Goal: Use online tool/utility: Utilize a website feature to perform a specific function

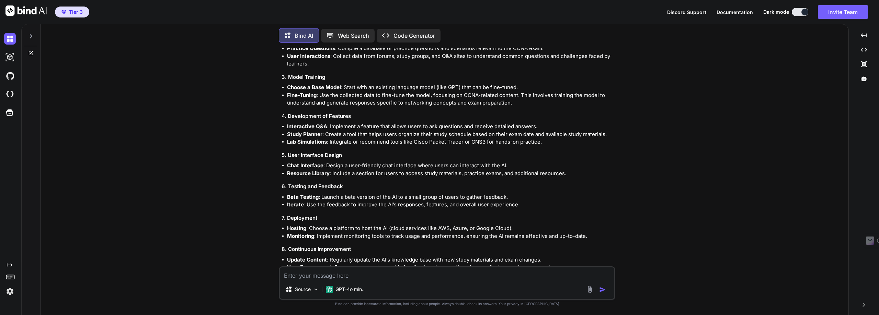
scroll to position [419, 0]
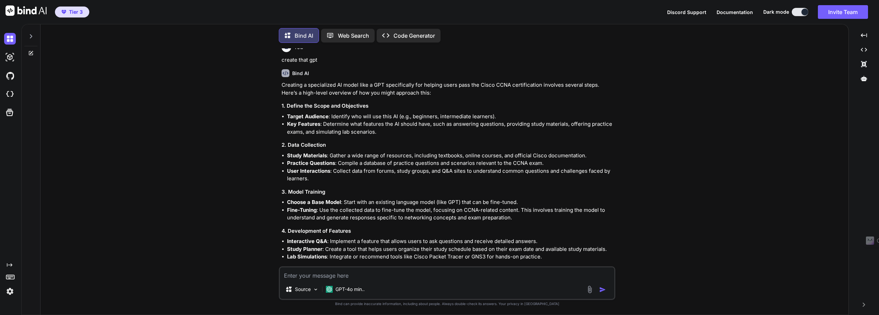
click at [415, 32] on p "Code Generator" at bounding box center [414, 36] width 42 height 8
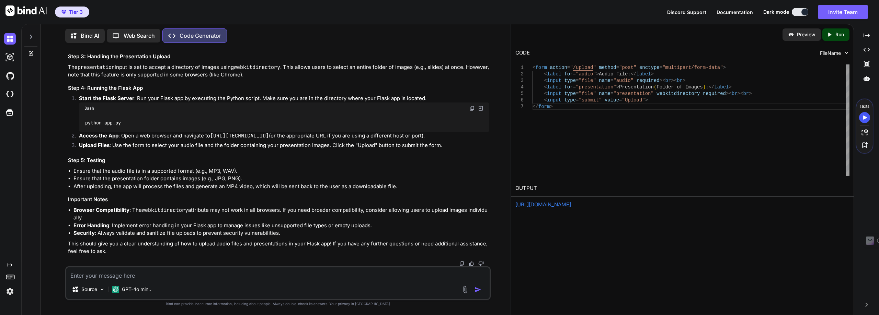
scroll to position [1198, 0]
click at [567, 204] on link "https://app.onecompiler.com/43wb73u4f_43wbzv7xy" at bounding box center [543, 205] width 56 height 7
click at [569, 204] on link "https://app.onecompiler.com/43wb73u4f_43wbzv7xy" at bounding box center [543, 205] width 56 height 7
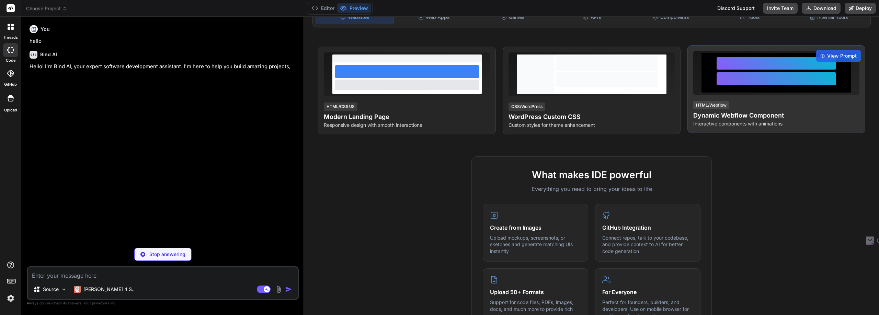
scroll to position [172, 0]
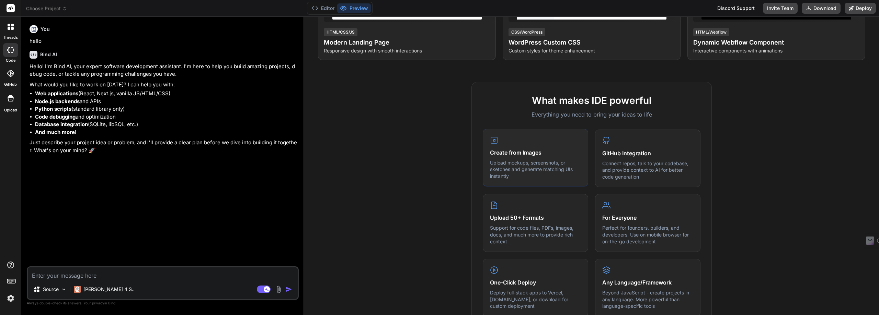
type textarea "x"
click at [506, 154] on h4 "Create from Images" at bounding box center [535, 153] width 91 height 8
click at [526, 167] on p "Upload mockups, screenshots, or sketches and generate matching UIs instantly" at bounding box center [535, 170] width 91 height 20
click at [538, 169] on p "Upload mockups, screenshots, or sketches and generate matching UIs instantly" at bounding box center [535, 170] width 91 height 20
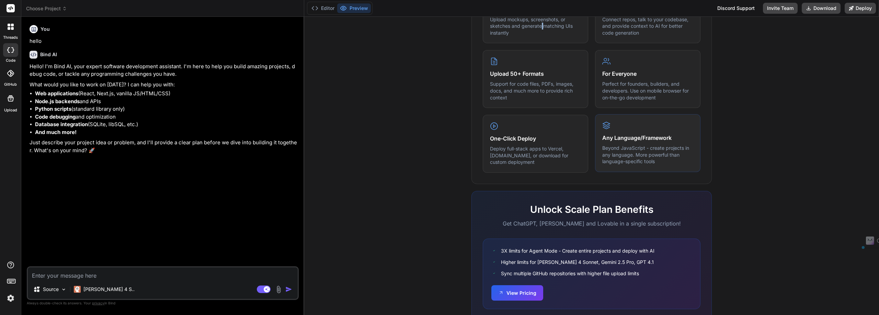
scroll to position [339, 0]
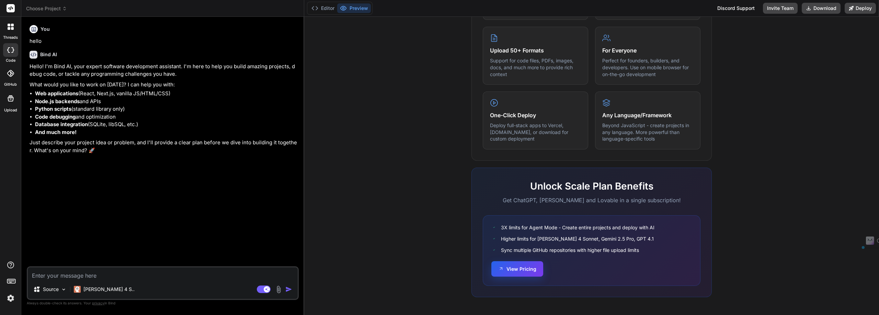
click at [518, 272] on button "View Pricing" at bounding box center [517, 269] width 52 height 15
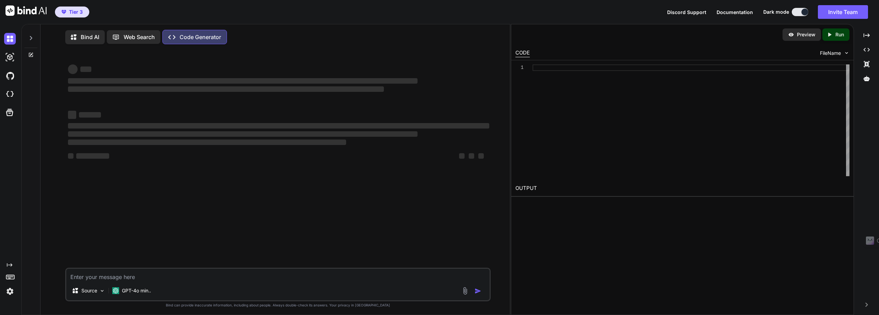
type textarea "x"
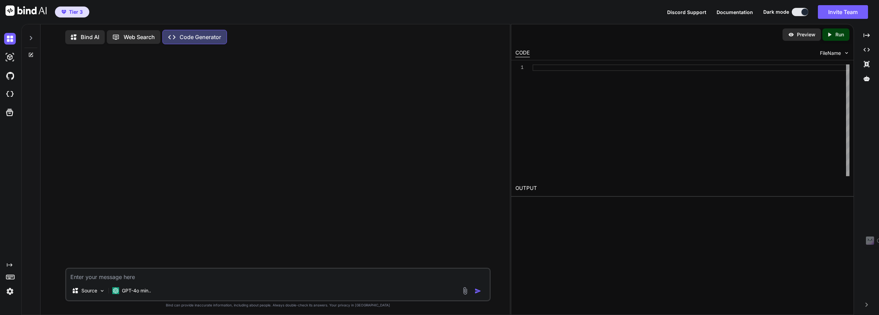
type textarea "i"
type textarea "x"
type textarea "iw"
type textarea "x"
type textarea "iwa"
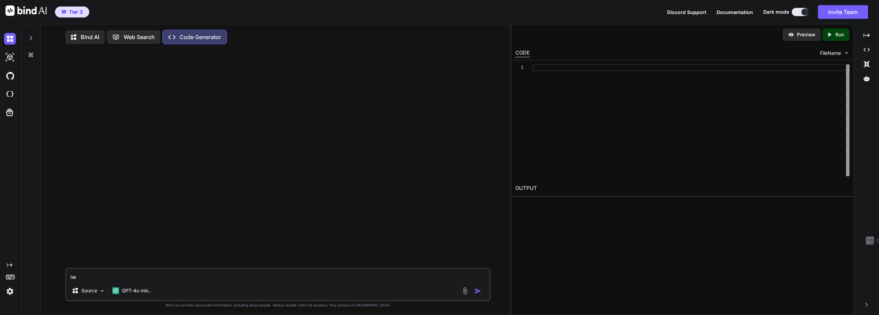
type textarea "x"
type textarea "iwan"
type textarea "x"
type textarea "iwant"
type textarea "x"
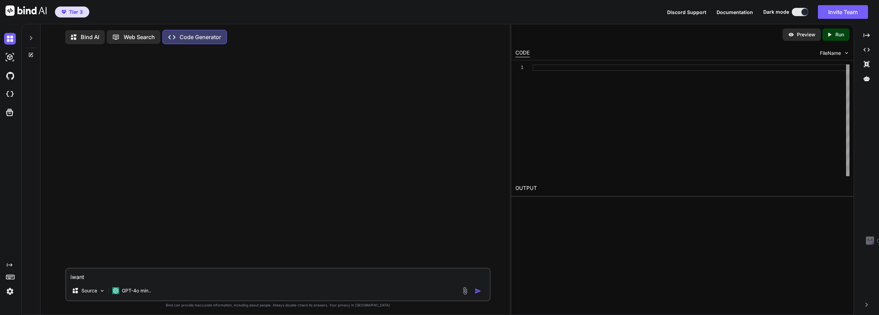
type textarea "iwant"
type textarea "x"
type textarea "iwant t"
type textarea "x"
type textarea "iwant to"
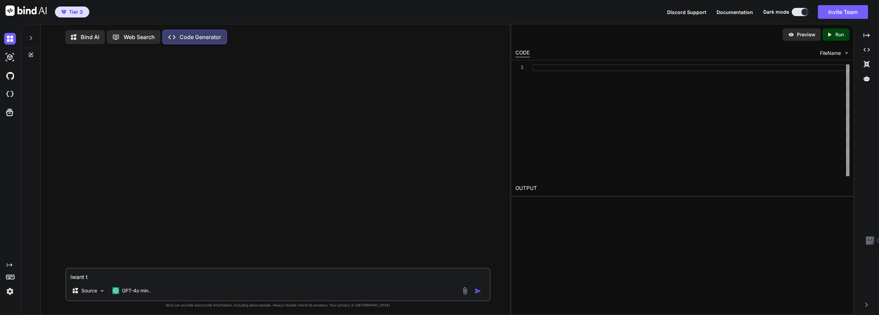
type textarea "x"
type textarea "iwant to"
type textarea "x"
type textarea "iwant to c"
type textarea "x"
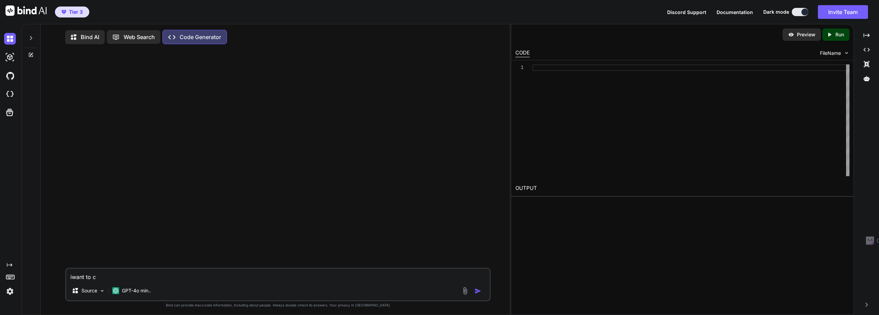
type textarea "iwant to cr"
type textarea "x"
type textarea "iwant to cre"
type textarea "x"
type textarea "iwant to crea"
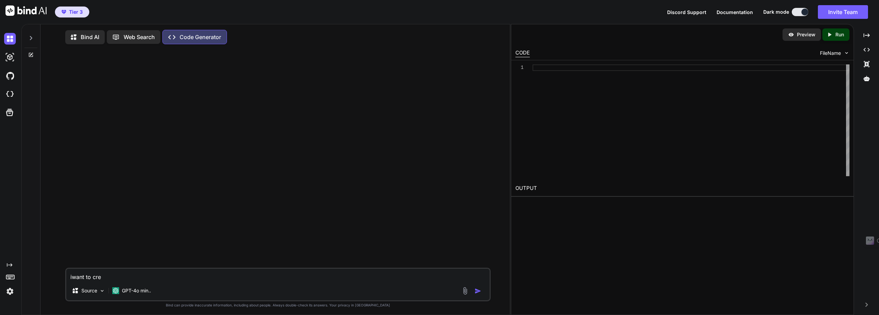
type textarea "x"
type textarea "iwant to creat"
type textarea "x"
type textarea "iwant to create"
type textarea "x"
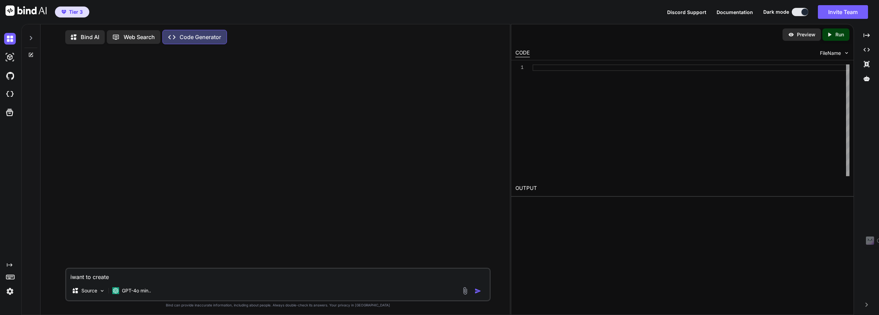
type textarea "iwant to create"
type textarea "x"
type textarea "iwant to create a"
type textarea "x"
type textarea "iwant to create an"
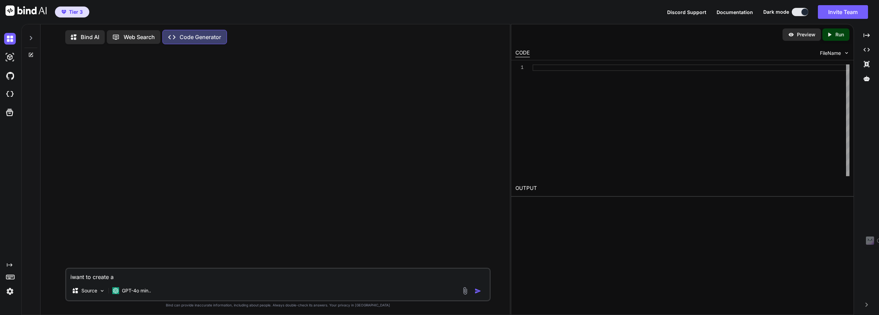
type textarea "x"
type textarea "iwant to create an"
type textarea "x"
type textarea "iwant to create an a"
type textarea "x"
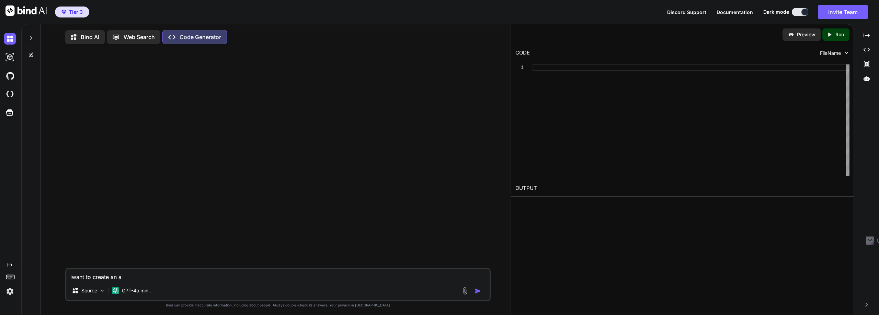
type textarea "iwant to create an ap"
type textarea "x"
type textarea "iwant to create an app"
type textarea "x"
type textarea "iwant to create an app"
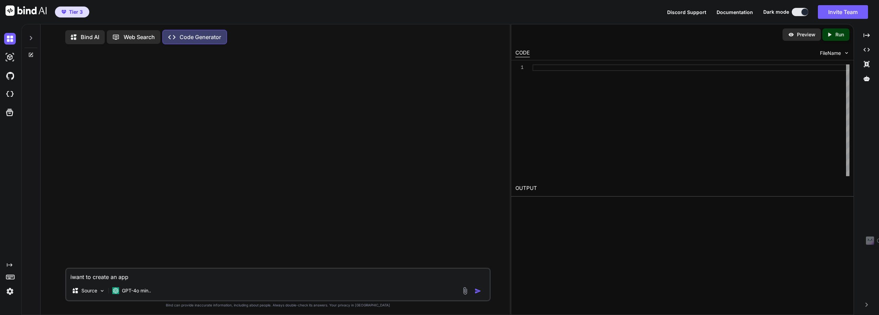
click at [476, 294] on img "button" at bounding box center [477, 291] width 7 height 7
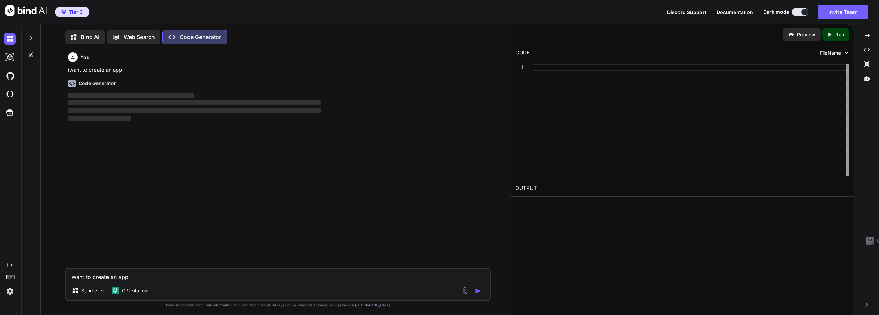
scroll to position [3, 0]
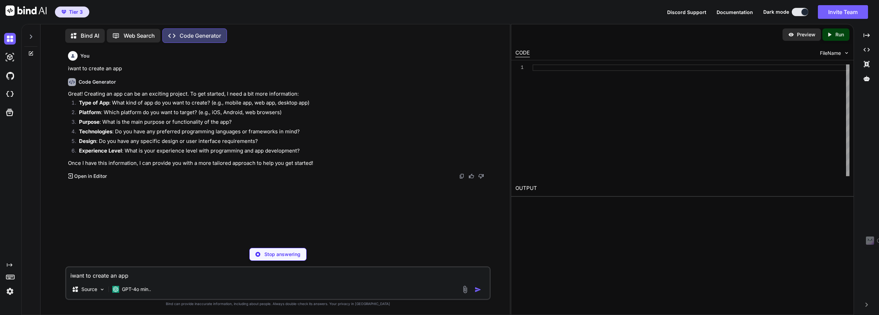
type textarea "x"
click at [476, 294] on div "Source GPT-4o min.." at bounding box center [277, 291] width 423 height 16
click at [75, 274] on textarea "iwant to create an app" at bounding box center [277, 274] width 423 height 12
type textarea "a"
type textarea "x"
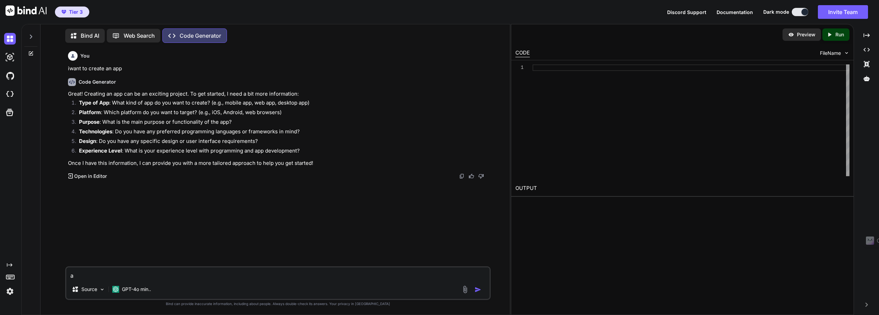
type textarea "an"
type textarea "x"
type textarea "an"
type textarea "x"
type textarea "an a"
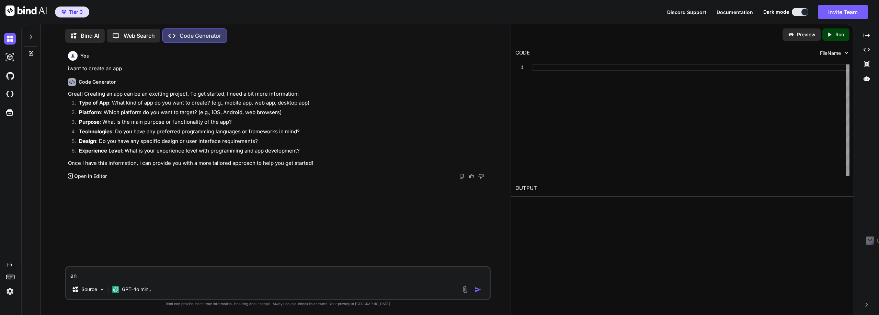
type textarea "x"
type textarea "an ap"
type textarea "x"
type textarea "an app"
type textarea "x"
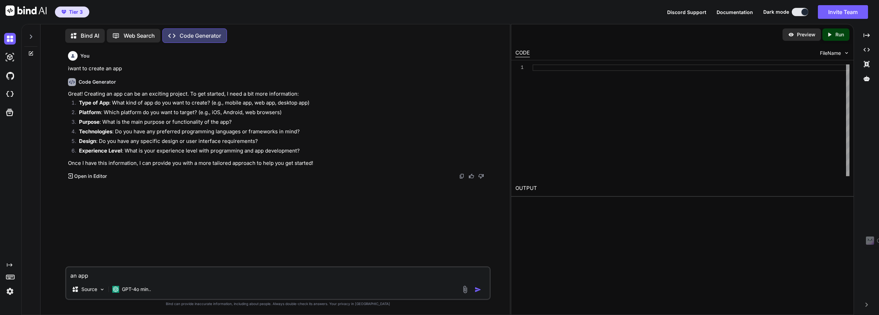
type textarea "an app"
type textarea "x"
type textarea "an app t"
type textarea "x"
type textarea "an app th"
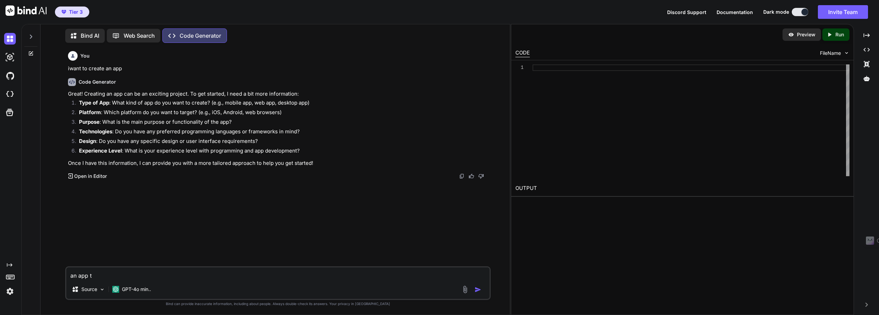
type textarea "x"
type textarea "an app tha"
type textarea "x"
type textarea "an app that"
type textarea "x"
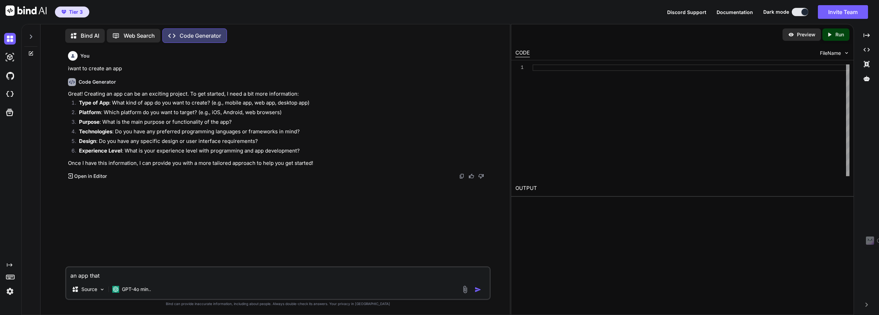
type textarea "an app that"
type textarea "x"
type textarea "an app that i"
type textarea "x"
type textarea "an app that i"
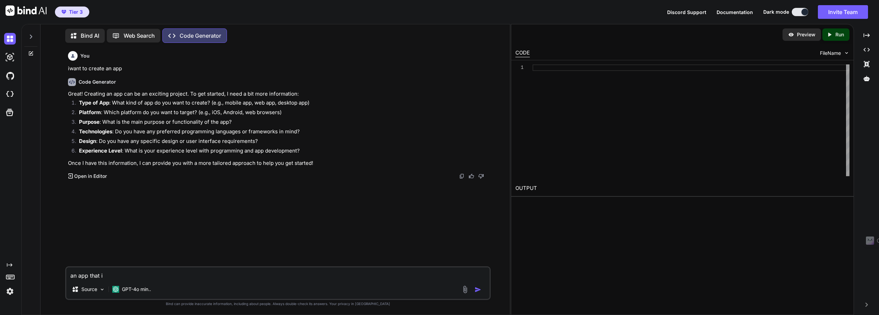
type textarea "x"
type textarea "an app that i c"
type textarea "x"
type textarea "an app that i ca"
type textarea "x"
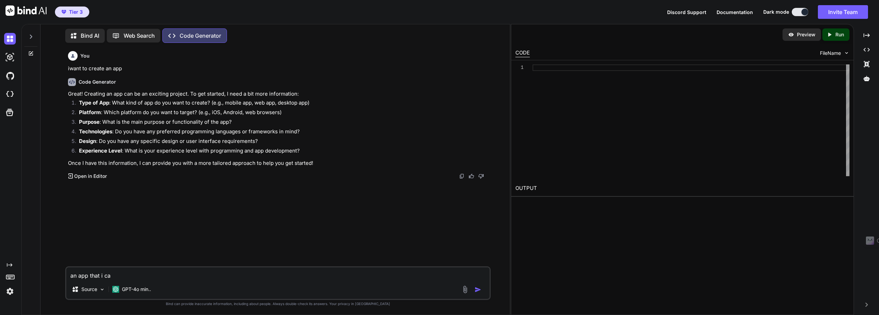
type textarea "an app that i can"
type textarea "x"
type textarea "an app that i can"
type textarea "x"
type textarea "an app that i can u"
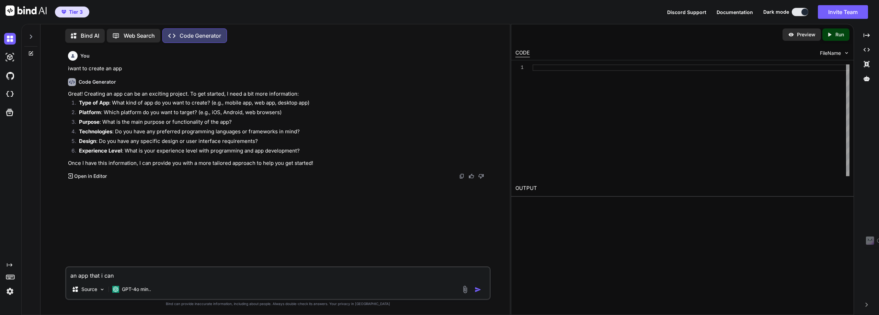
type textarea "x"
type textarea "an app that i can up"
type textarea "x"
type textarea "an app that i can upl"
type textarea "x"
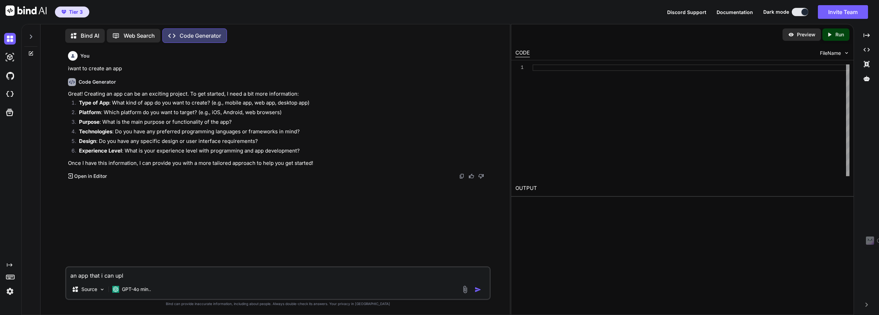
type textarea "an app that i can uplo"
type textarea "x"
type textarea "an app that i can uploa"
type textarea "x"
type textarea "an app that i can upload"
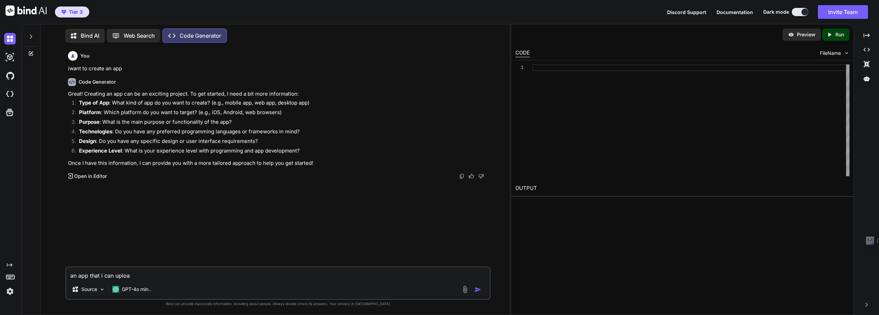
type textarea "x"
type textarea "an app that i can upload"
type textarea "x"
type textarea "an app that i can upload a"
type textarea "x"
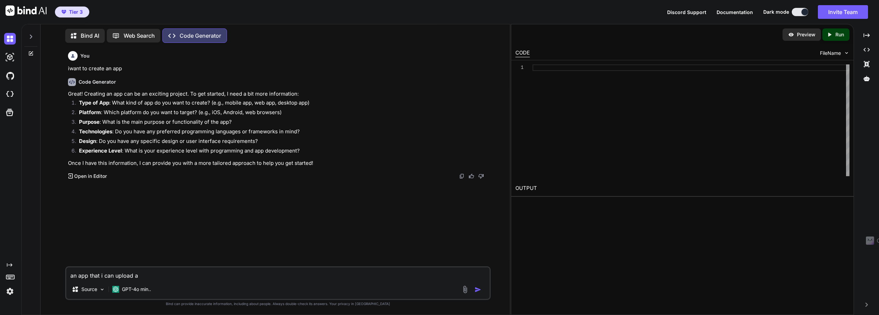
type textarea "an app that i can upload an"
type textarea "x"
type textarea "an app that i can upload and"
type textarea "x"
type textarea "an app that i can upload and"
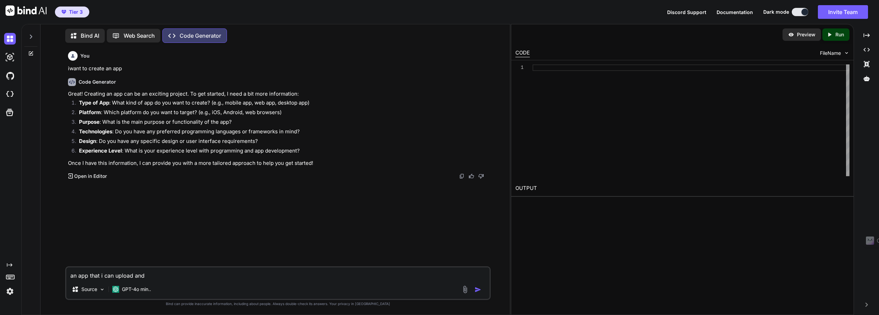
type textarea "x"
type textarea "an app that i can upload and a"
type textarea "x"
type textarea "an app that i can upload and au"
type textarea "x"
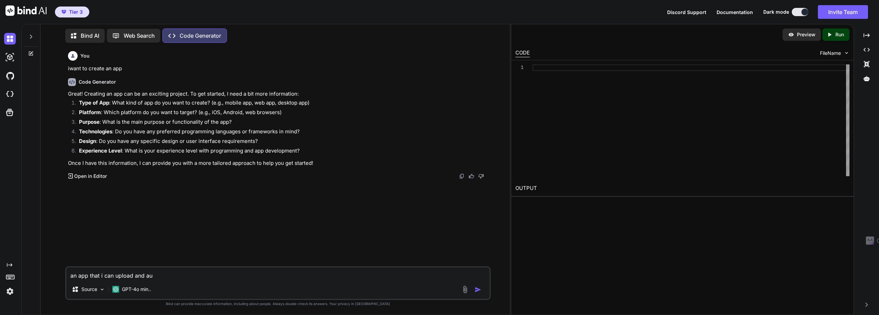
type textarea "an app that i can upload and aud"
type textarea "x"
type textarea "an app that i can upload and audi"
type textarea "x"
type textarea "an app that i can upload and audio"
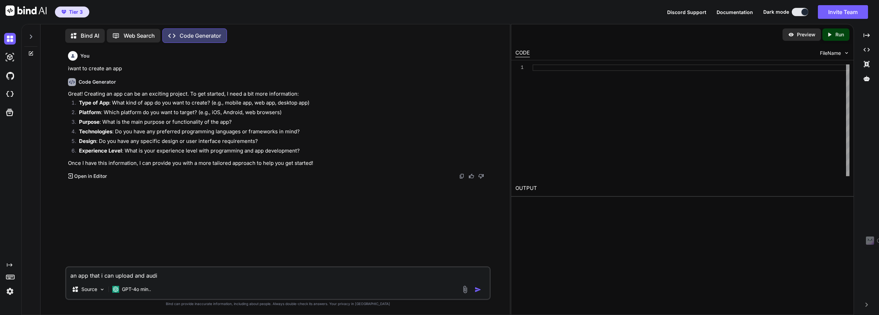
type textarea "x"
type textarea "an app that i can upload and audio"
type textarea "x"
type textarea "an app that i can upload and audio f"
type textarea "x"
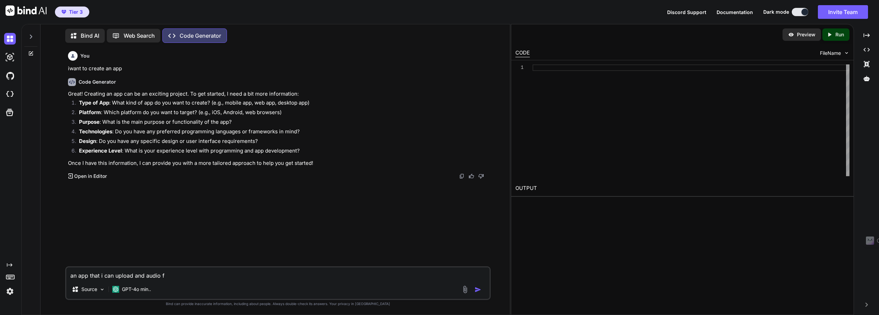
type textarea "an app that i can upload and audio fi"
type textarea "x"
type textarea "an app that i can upload and audio fil"
type textarea "x"
type textarea "an app that i can upload and audio file"
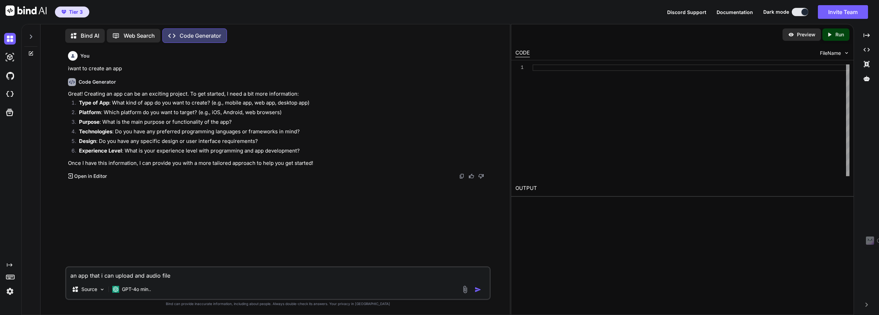
type textarea "x"
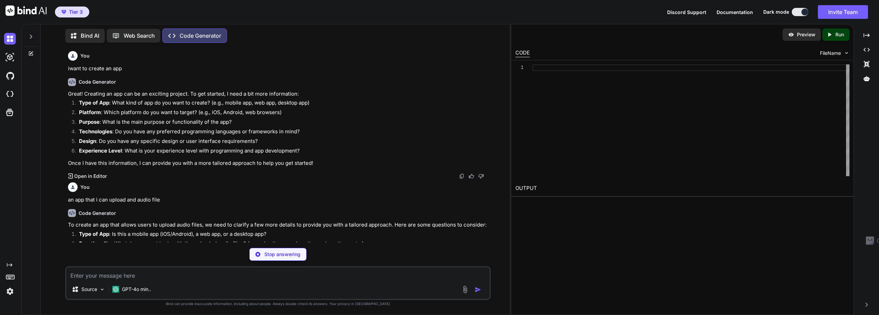
type textarea "x"
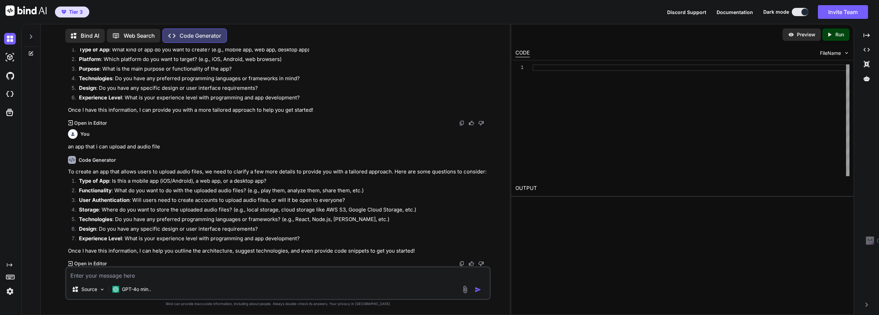
scroll to position [54, 0]
type textarea "a"
type textarea "x"
type textarea "an"
type textarea "x"
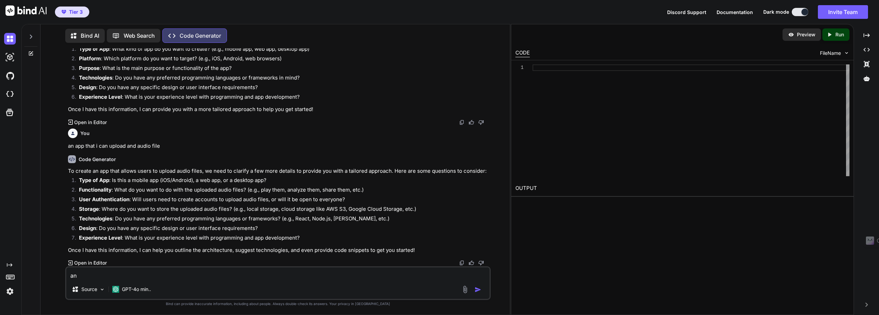
type textarea "an"
type textarea "x"
type textarea "an w"
type textarea "x"
type textarea "an we"
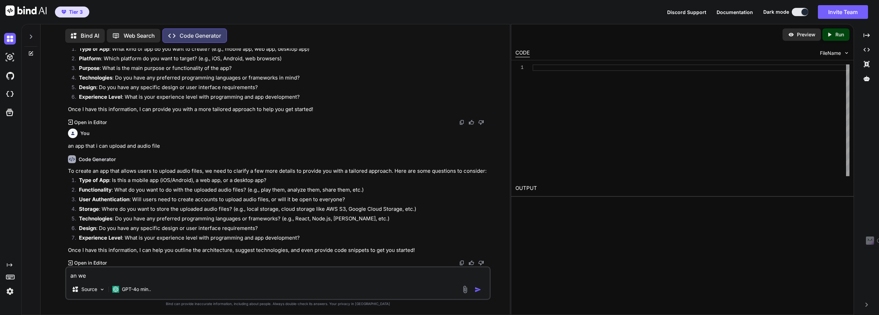
type textarea "x"
type textarea "an web"
type textarea "x"
type textarea "an web"
type textarea "x"
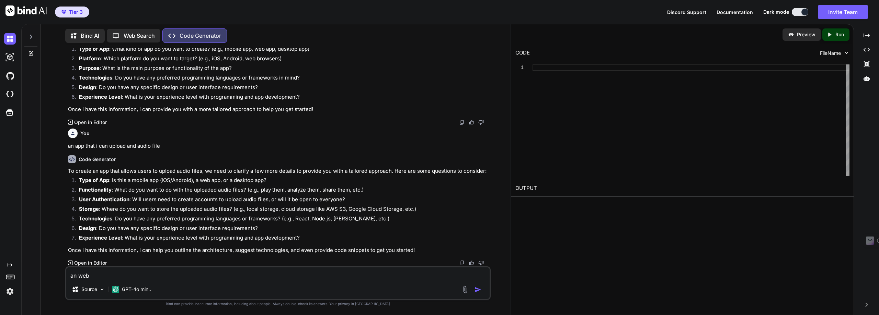
type textarea "an web a"
type textarea "x"
type textarea "an web ap"
type textarea "x"
type textarea "an web app"
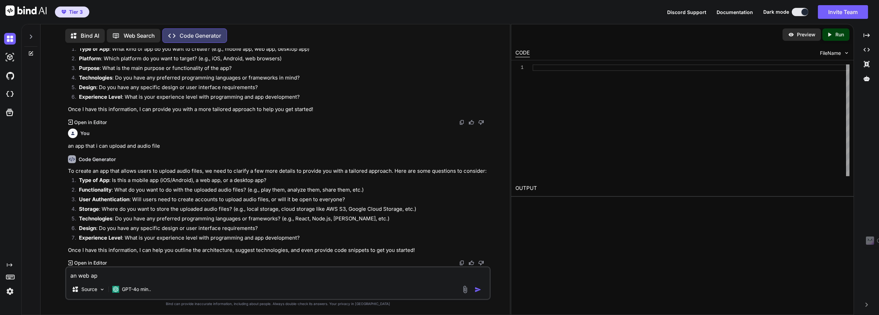
type textarea "x"
type textarea "an web ap"
type textarea "x"
type textarea "an web a"
type textarea "x"
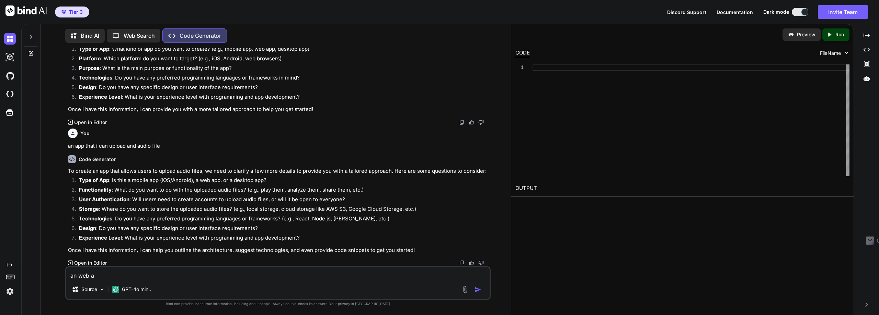
type textarea "an web"
type textarea "x"
type textarea "an web"
type textarea "x"
type textarea "an we"
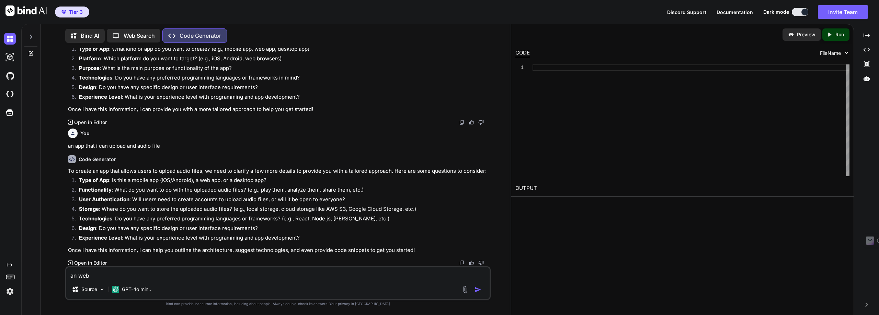
type textarea "x"
type textarea "an w"
type textarea "x"
type textarea "an"
type textarea "x"
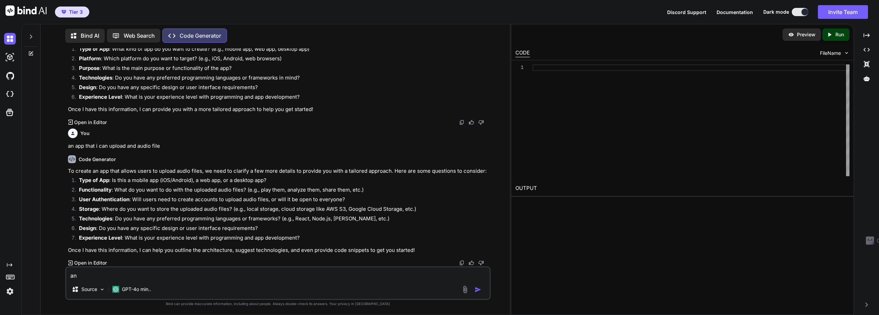
type textarea "an"
type textarea "x"
type textarea "an"
type textarea "x"
type textarea "an d"
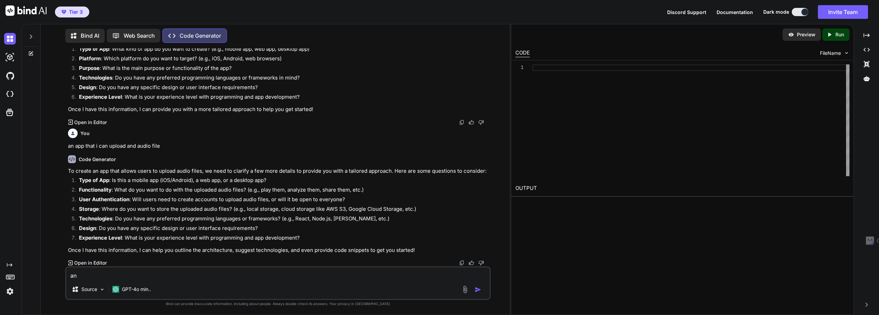
type textarea "x"
type textarea "an de"
type textarea "x"
type textarea "an des"
type textarea "x"
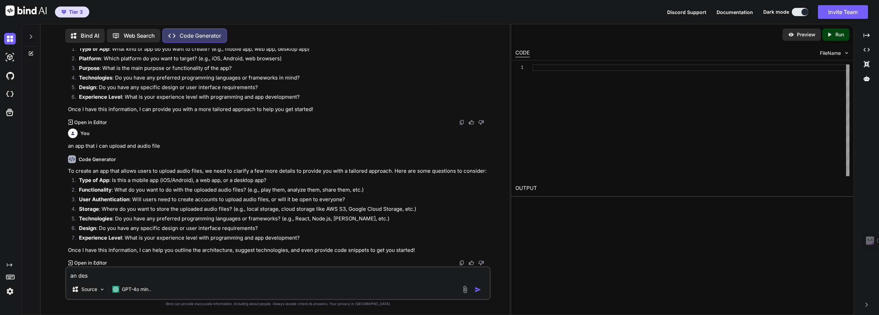
type textarea "an desk"
type textarea "x"
type textarea "an deskt"
type textarea "x"
type textarea "an deskto"
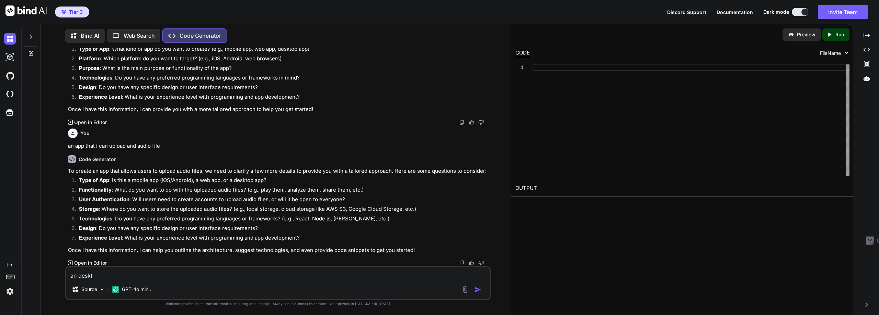
type textarea "x"
type textarea "an desktop"
type textarea "x"
type textarea "an desktop"
type textarea "x"
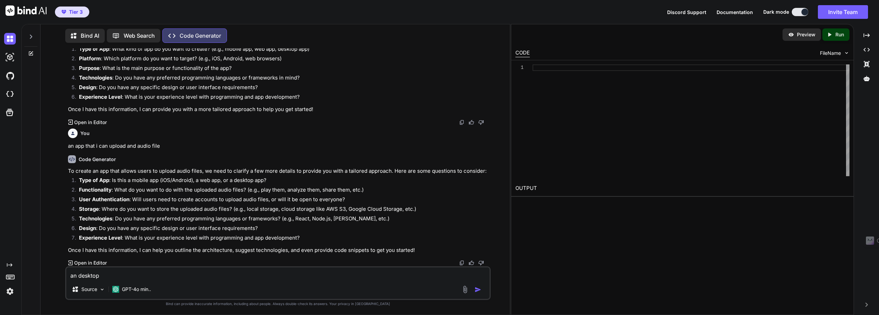
type textarea "an desktop a"
type textarea "x"
type textarea "an desktop ap"
type textarea "x"
type textarea "an desktop app"
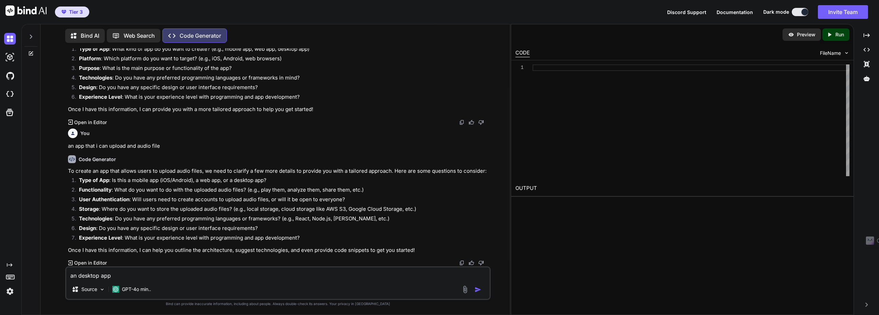
type textarea "x"
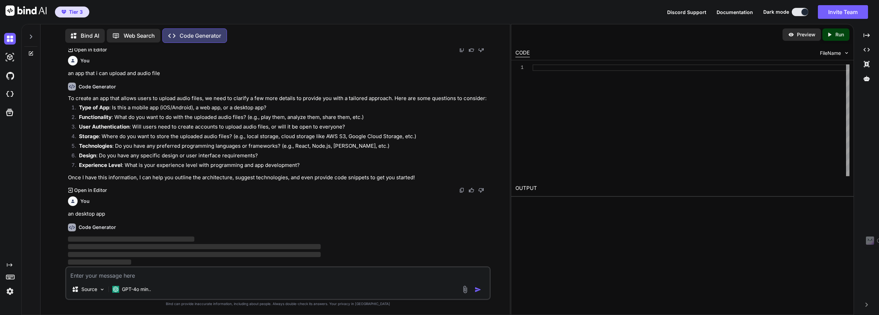
scroll to position [127, 0]
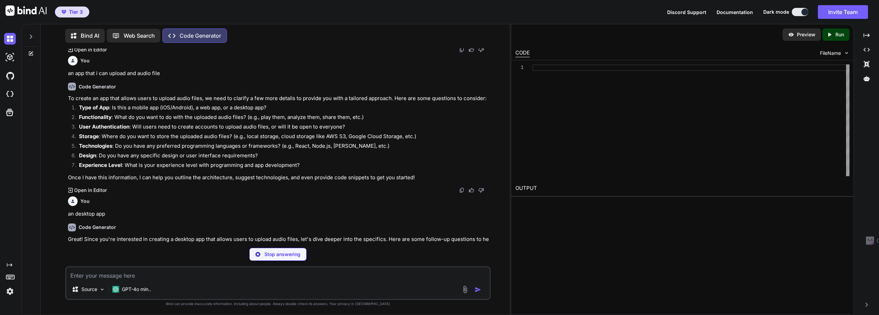
type textarea "x"
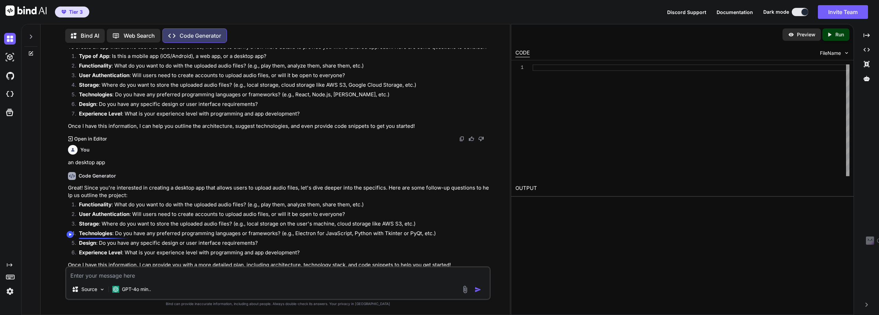
scroll to position [193, 0]
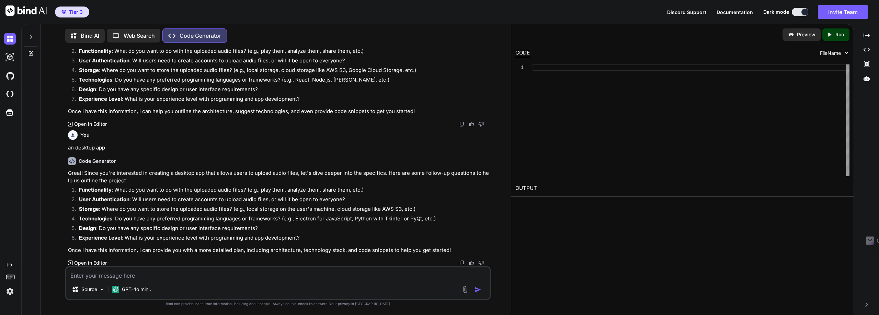
click at [76, 276] on textarea at bounding box center [277, 274] width 423 height 12
type textarea "t"
type textarea "x"
type textarea "to"
type textarea "x"
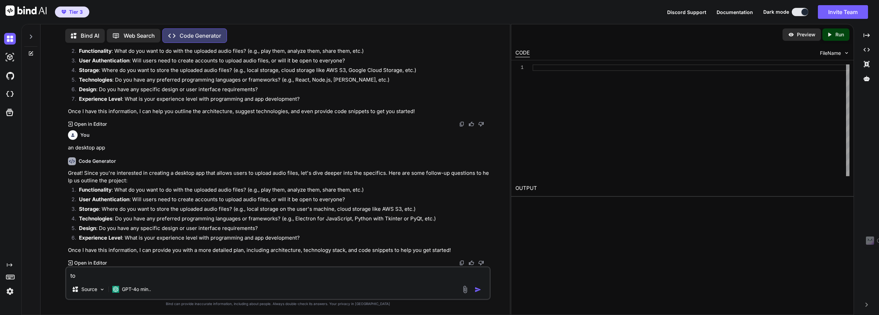
type textarea "to"
type textarea "x"
type textarea "to s"
type textarea "x"
type textarea "to si"
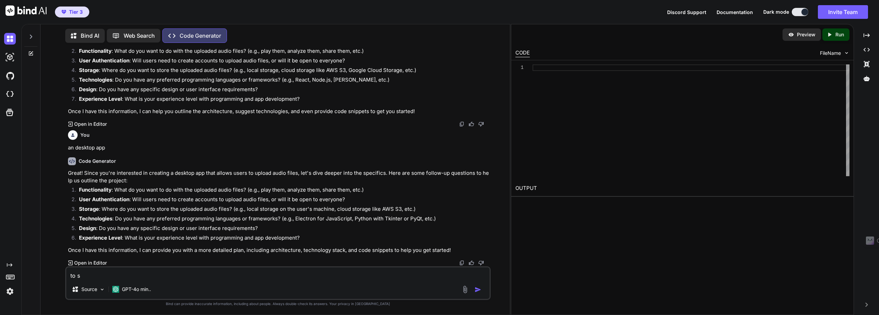
type textarea "x"
type textarea "to sin"
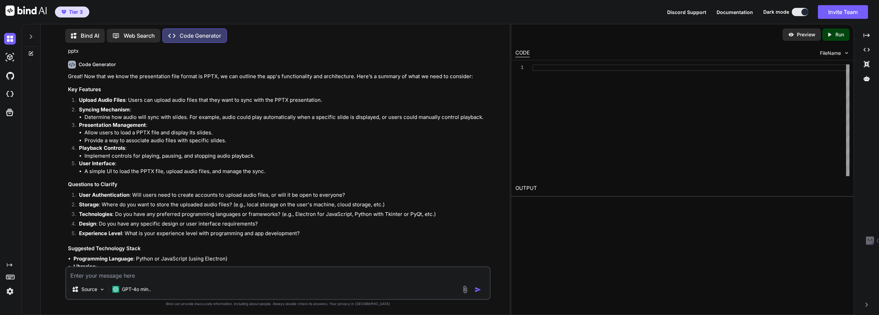
scroll to position [647, 0]
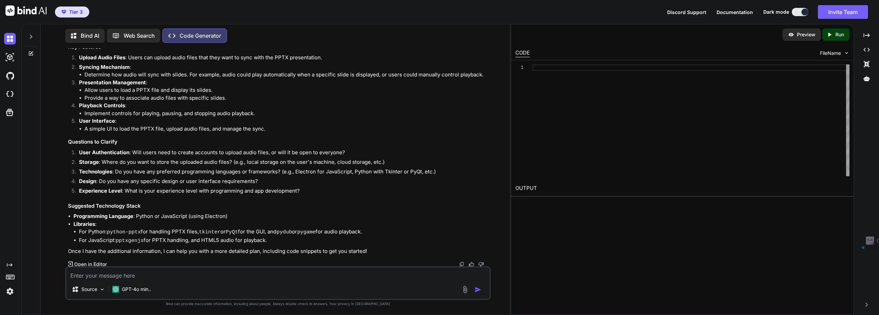
drag, startPoint x: 88, startPoint y: 240, endPoint x: 268, endPoint y: 240, distance: 180.2
click at [268, 240] on li "For JavaScript: pptxgenjs for PPTX handling, and HTML5 audio for playback." at bounding box center [284, 241] width 410 height 9
copy li "JavaScript: pptxgenjs for PPTX handling, and HTML5 audio for playback."
click at [75, 274] on textarea at bounding box center [277, 274] width 423 height 12
paste textarea "JavaScript: pptxgenjs for PPTX handling, and HTML5 audio for playback."
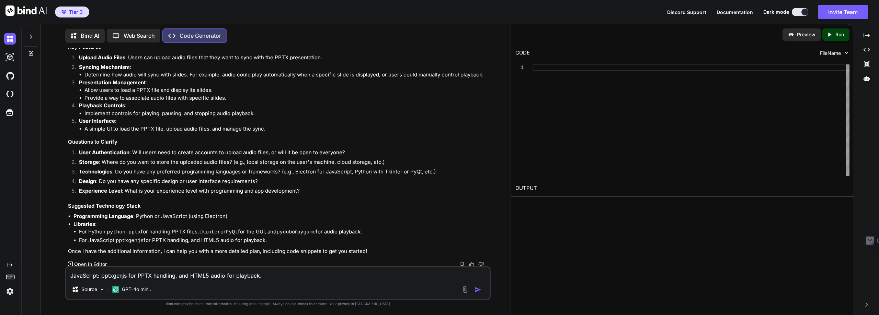
click at [479, 289] on img "button" at bounding box center [477, 290] width 7 height 7
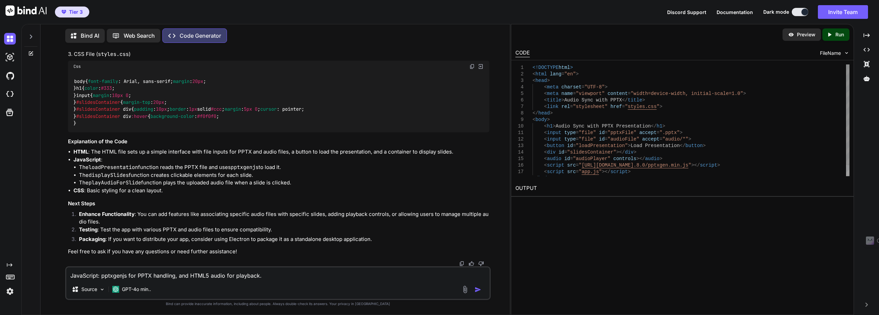
scroll to position [1677, 0]
click at [834, 37] on icon "Created with Pixso." at bounding box center [830, 35] width 9 height 6
click at [571, 204] on link "https://app.onecompiler.com/43wb746by_43wc9673p" at bounding box center [543, 205] width 56 height 7
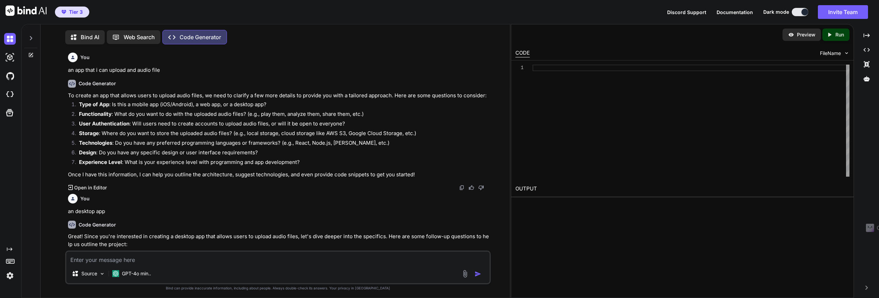
type textarea "x"
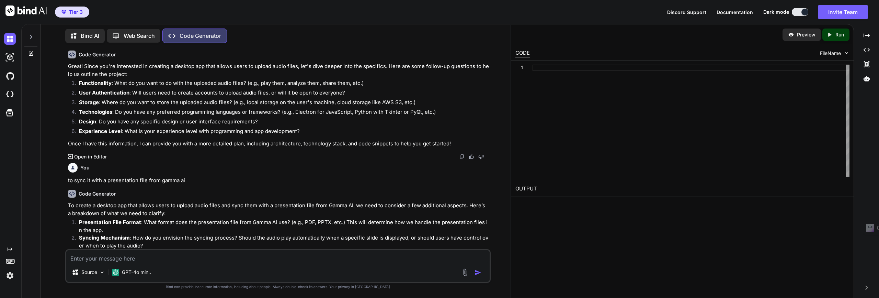
scroll to position [157, 0]
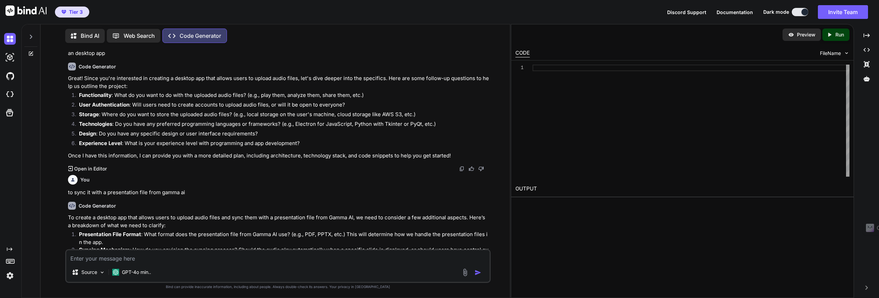
click at [838, 35] on p "Run" at bounding box center [839, 34] width 9 height 7
click at [814, 36] on p "Preview" at bounding box center [806, 34] width 19 height 7
click at [837, 36] on p "Run" at bounding box center [839, 34] width 9 height 7
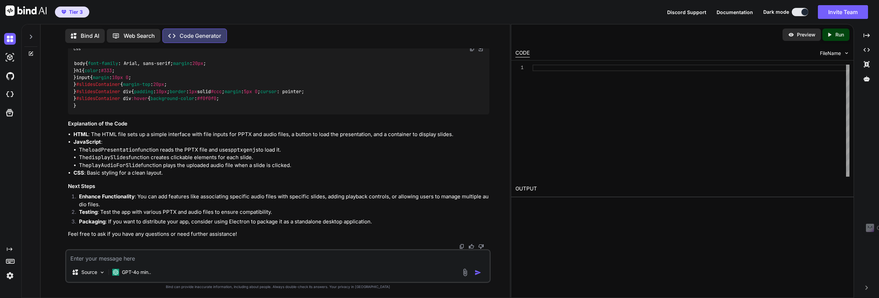
scroll to position [1564, 0]
click at [80, 257] on textarea at bounding box center [277, 256] width 423 height 12
type textarea "make this app"
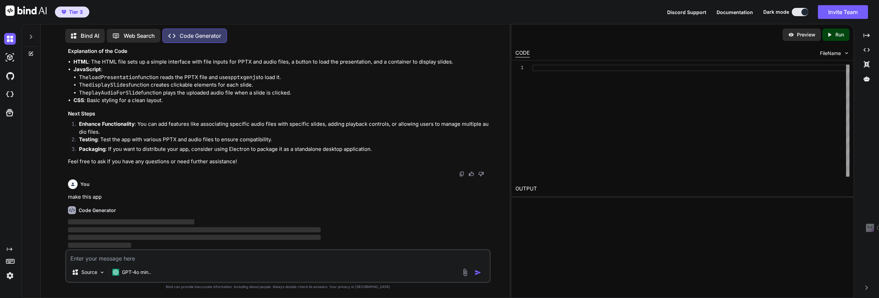
scroll to position [1636, 0]
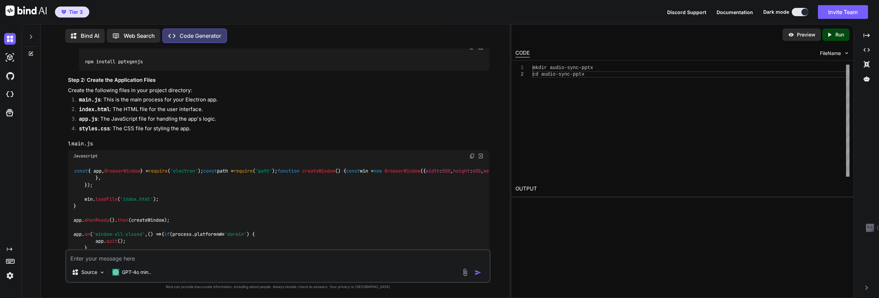
click at [836, 32] on div "Created with Pixso. Run" at bounding box center [835, 34] width 27 height 12
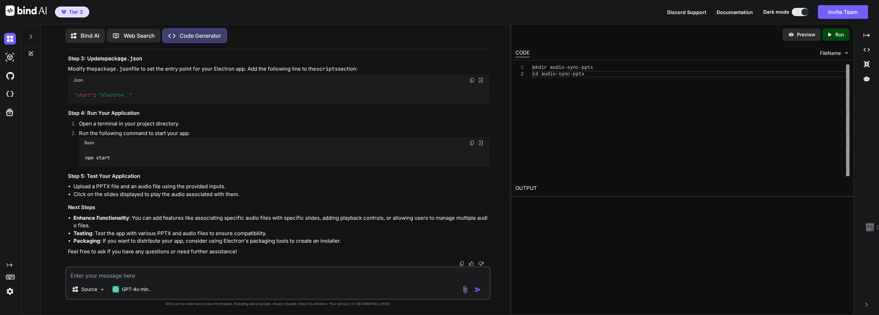
scroll to position [3101, 0]
click at [200, 37] on p "Code Generator" at bounding box center [201, 36] width 42 height 8
